Goal: Task Accomplishment & Management: Complete application form

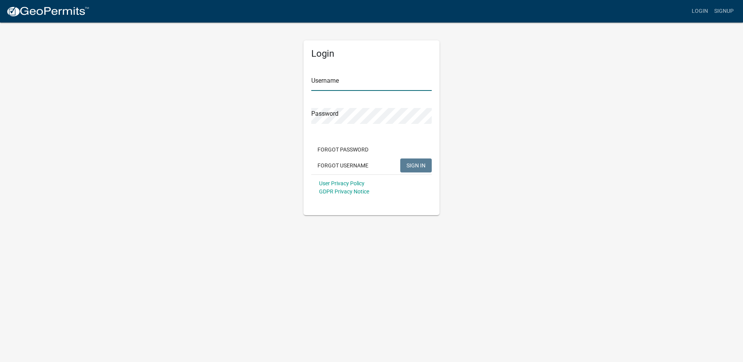
type input "SrNBSpclJKS"
click at [419, 166] on span "SIGN IN" at bounding box center [416, 165] width 19 height 6
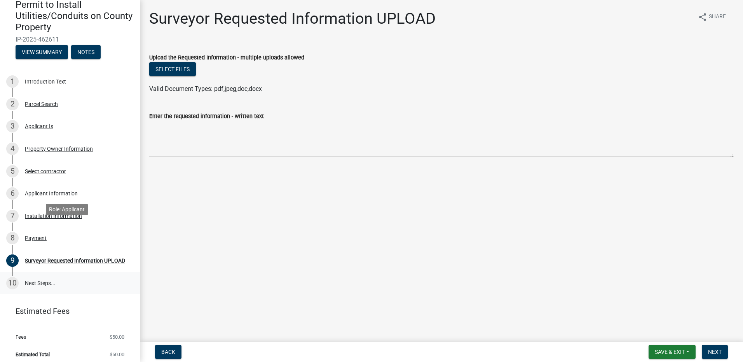
scroll to position [78, 0]
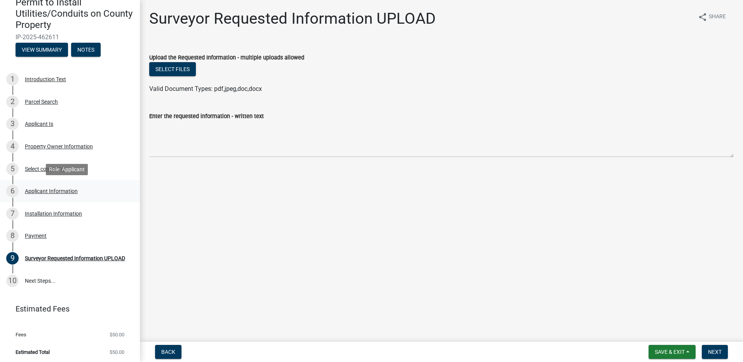
click at [48, 190] on div "Applicant Information" at bounding box center [51, 191] width 53 height 5
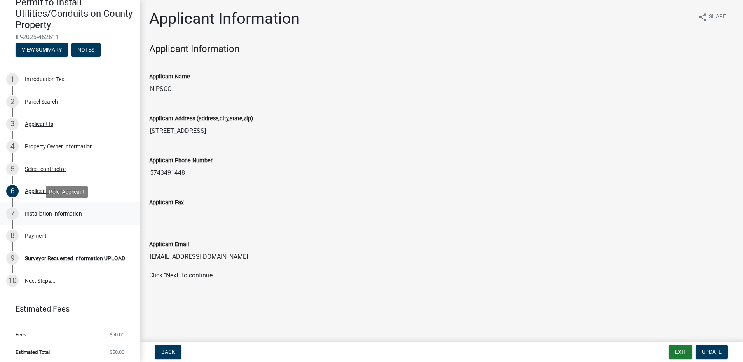
click at [42, 214] on div "Installation Information" at bounding box center [53, 213] width 57 height 5
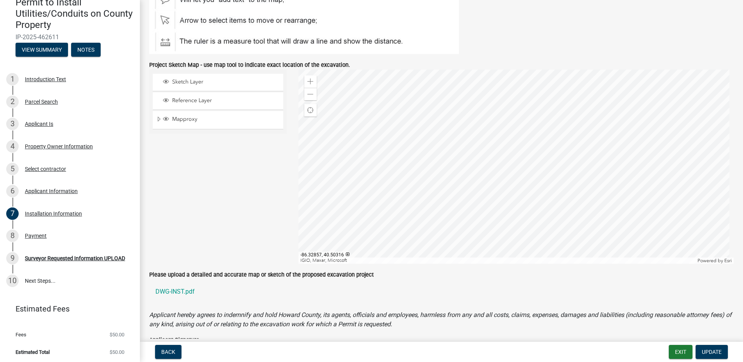
scroll to position [428, 0]
click at [308, 82] on span at bounding box center [311, 81] width 6 height 6
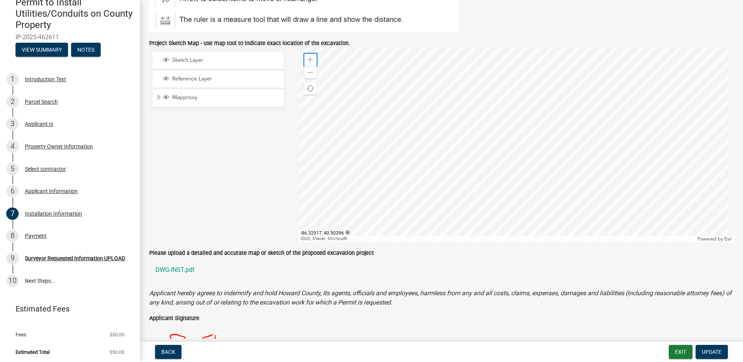
scroll to position [426, 0]
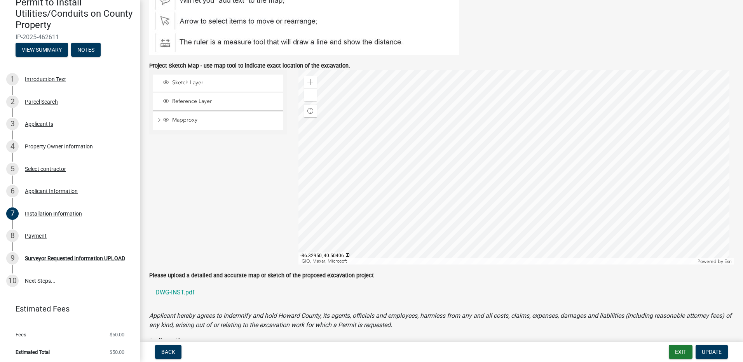
click at [533, 112] on div at bounding box center [517, 167] width 436 height 194
click at [383, 155] on div at bounding box center [517, 167] width 436 height 194
click at [308, 95] on span at bounding box center [311, 95] width 6 height 6
click at [570, 173] on div at bounding box center [517, 167] width 436 height 194
click at [310, 94] on span at bounding box center [311, 95] width 6 height 6
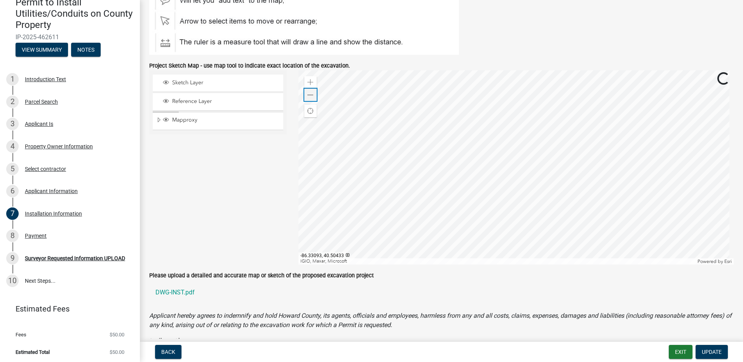
click at [310, 95] on span at bounding box center [311, 95] width 6 height 6
click at [159, 119] on span "Expand" at bounding box center [159, 120] width 6 height 7
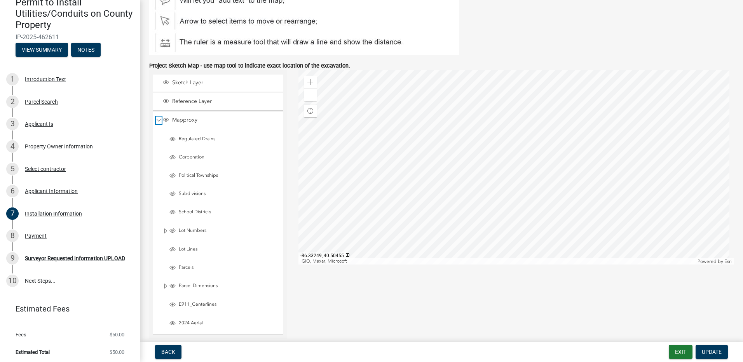
click at [159, 119] on span "Collapse" at bounding box center [159, 120] width 6 height 7
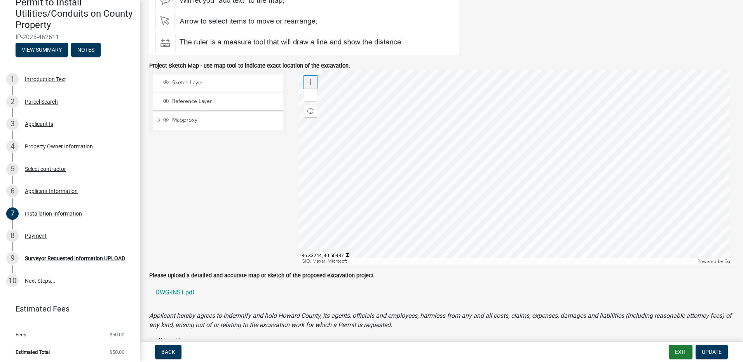
click at [308, 82] on span at bounding box center [311, 82] width 6 height 6
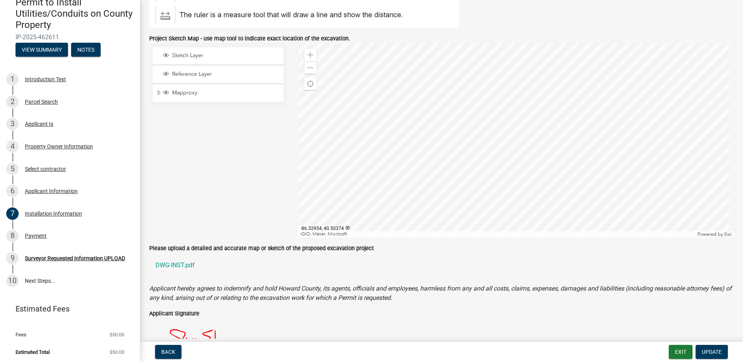
click at [512, 188] on div at bounding box center [517, 140] width 436 height 194
click at [475, 119] on div at bounding box center [517, 140] width 436 height 194
click at [479, 115] on div at bounding box center [517, 140] width 436 height 194
click at [412, 185] on div at bounding box center [517, 140] width 436 height 194
click at [378, 115] on div "Sketch Layer Reference Layer Mapproxy Regulated Drains Corporation Political To…" at bounding box center [441, 140] width 596 height 194
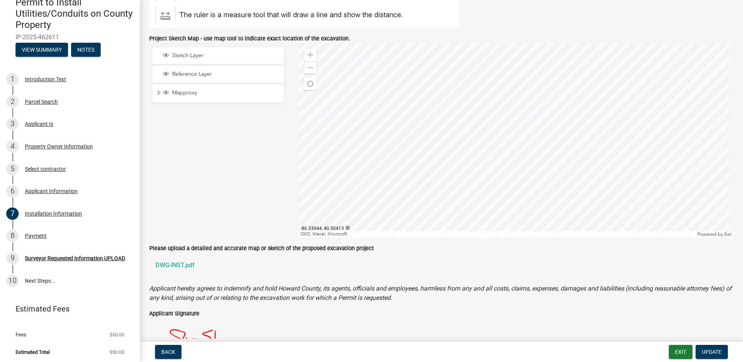
drag, startPoint x: 287, startPoint y: 118, endPoint x: 441, endPoint y: 133, distance: 154.6
click at [514, 133] on div at bounding box center [517, 140] width 436 height 194
click at [358, 136] on div at bounding box center [517, 140] width 436 height 194
click at [309, 75] on div at bounding box center [517, 140] width 436 height 194
click at [310, 70] on span at bounding box center [311, 68] width 6 height 6
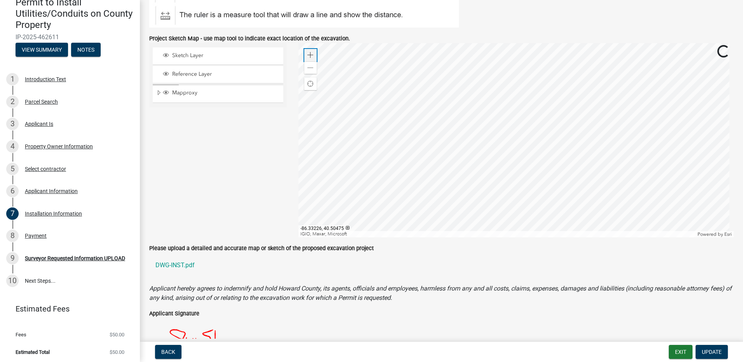
click at [309, 56] on span at bounding box center [311, 55] width 6 height 6
click at [306, 79] on div "Find my location" at bounding box center [310, 84] width 12 height 12
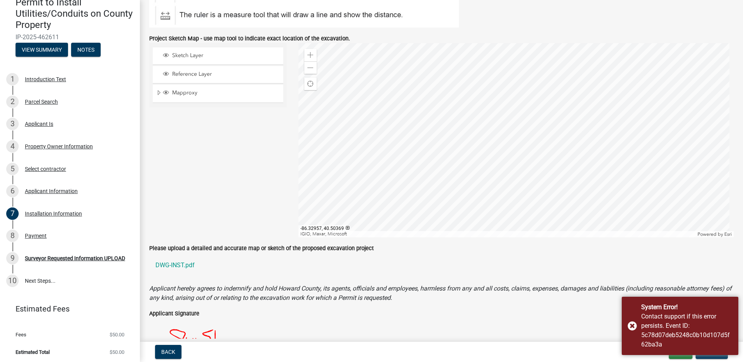
click at [549, 316] on div "Applicant Signature" at bounding box center [441, 313] width 585 height 9
click at [465, 231] on div at bounding box center [517, 140] width 436 height 194
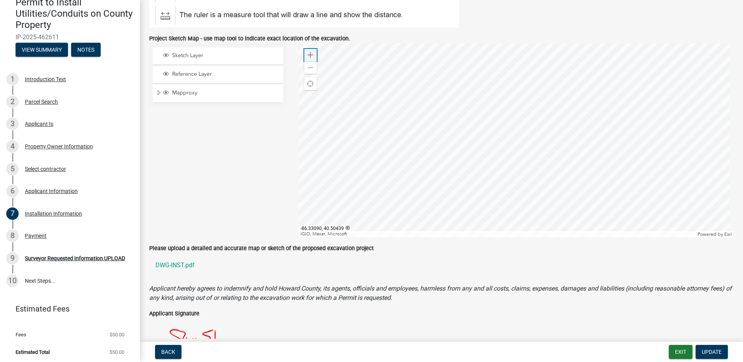
click at [310, 54] on span at bounding box center [311, 55] width 6 height 6
click at [202, 59] on span "Sketch Layer" at bounding box center [225, 55] width 110 height 7
click at [203, 58] on span "Sketch Layer" at bounding box center [225, 55] width 110 height 7
click at [310, 68] on span at bounding box center [311, 68] width 6 height 6
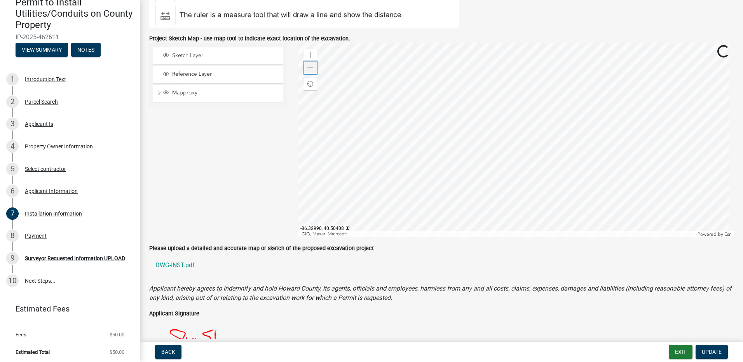
click at [310, 68] on span at bounding box center [311, 68] width 6 height 6
click at [313, 57] on div "Zoom in" at bounding box center [310, 55] width 12 height 12
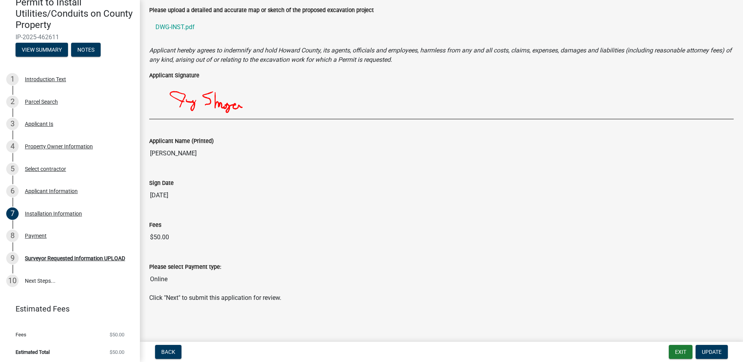
scroll to position [692, 0]
click at [63, 258] on div "Surveyor Requested Information UPLOAD" at bounding box center [75, 258] width 100 height 5
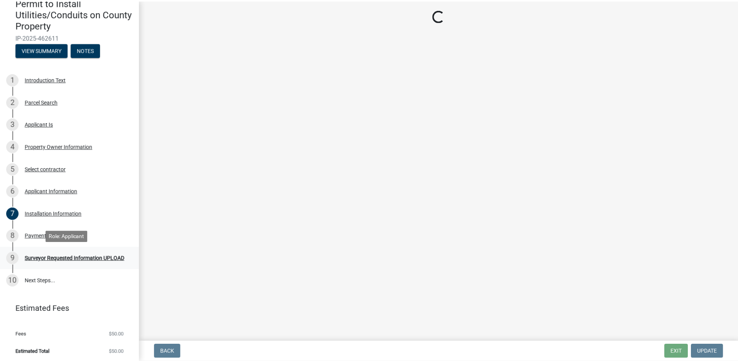
scroll to position [0, 0]
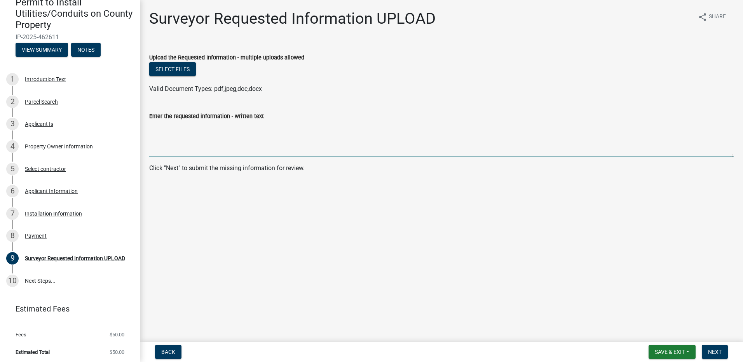
click at [192, 145] on textarea "Enter the requested information - written text" at bounding box center [441, 139] width 585 height 37
click at [293, 125] on textarea "Gas service 4 ft below road surface. Gas main tie-in 24 ft south of centerline …" at bounding box center [441, 139] width 585 height 37
click at [313, 126] on textarea "Gas service 4 ft below road surface. Gas main tie-in 22-24 ft south of centerli…" at bounding box center [441, 139] width 585 height 37
click at [597, 125] on textarea "Gas service 4 ft below road surface. Gas main tie-in 22-24' south of centerline…" at bounding box center [441, 139] width 585 height 37
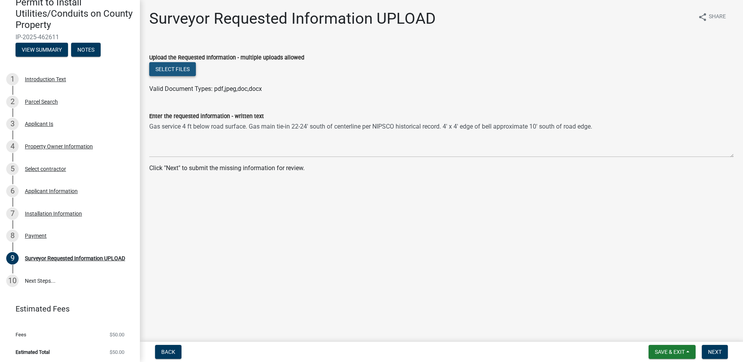
click at [182, 71] on button "Select files" at bounding box center [172, 69] width 47 height 14
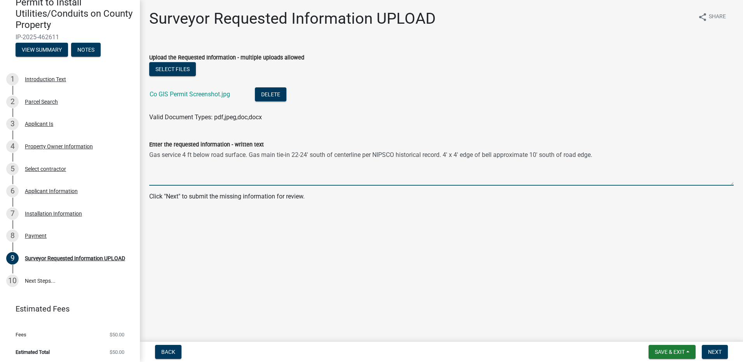
click at [608, 154] on textarea "Gas service 4 ft below road surface. Gas main tie-in 22-24' south of centerline…" at bounding box center [441, 167] width 585 height 37
click at [721, 154] on textarea "Gas service 4 ft below road surface. Gas main tie-in 22-24' south of centerline…" at bounding box center [441, 167] width 585 height 37
click at [191, 161] on textarea "Gas service 4 ft below road surface. Gas main tie-in 22-24' south of centerline…" at bounding box center [441, 167] width 585 height 37
click at [152, 161] on textarea "Gas service 4 ft below road surface. Gas main tie-in 22-24' south of centerline…" at bounding box center [441, 167] width 585 height 37
click at [256, 160] on textarea "Gas service 4 ft below road surface. Gas main tie-in 22-24' south of centerline…" at bounding box center [441, 167] width 585 height 37
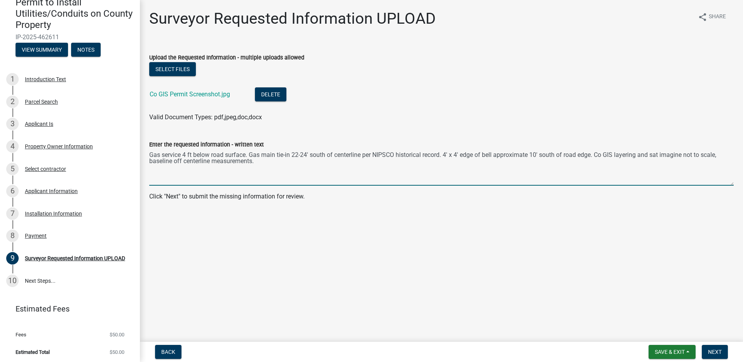
click at [149, 154] on textarea "Gas service 4 ft below road surface. Gas main tie-in 22-24' south of centerline…" at bounding box center [441, 167] width 585 height 37
type textarea "New gas service installed 4' below road surface. Gas main tie-in 22-24' south o…"
click at [289, 208] on div "Surveyor Requested Information UPLOAD share Share Upload the Requested Informat…" at bounding box center [441, 111] width 596 height 205
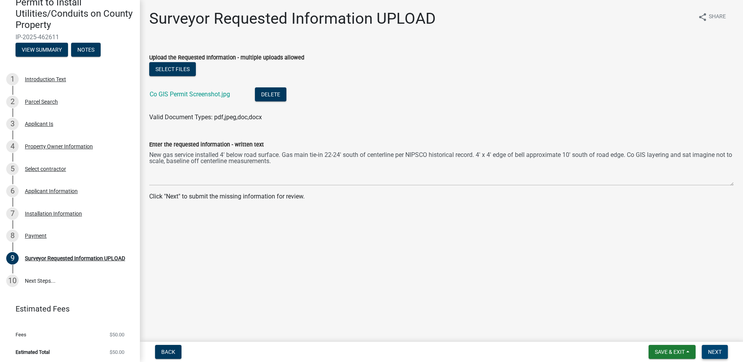
click at [710, 353] on span "Next" at bounding box center [715, 352] width 14 height 6
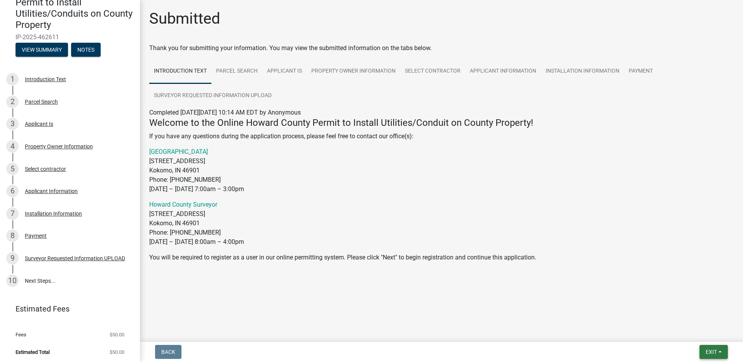
click at [710, 351] on span "Exit" at bounding box center [711, 352] width 11 height 6
click at [695, 331] on button "Save & Exit" at bounding box center [697, 332] width 62 height 19
